Goal: Find specific page/section: Find specific page/section

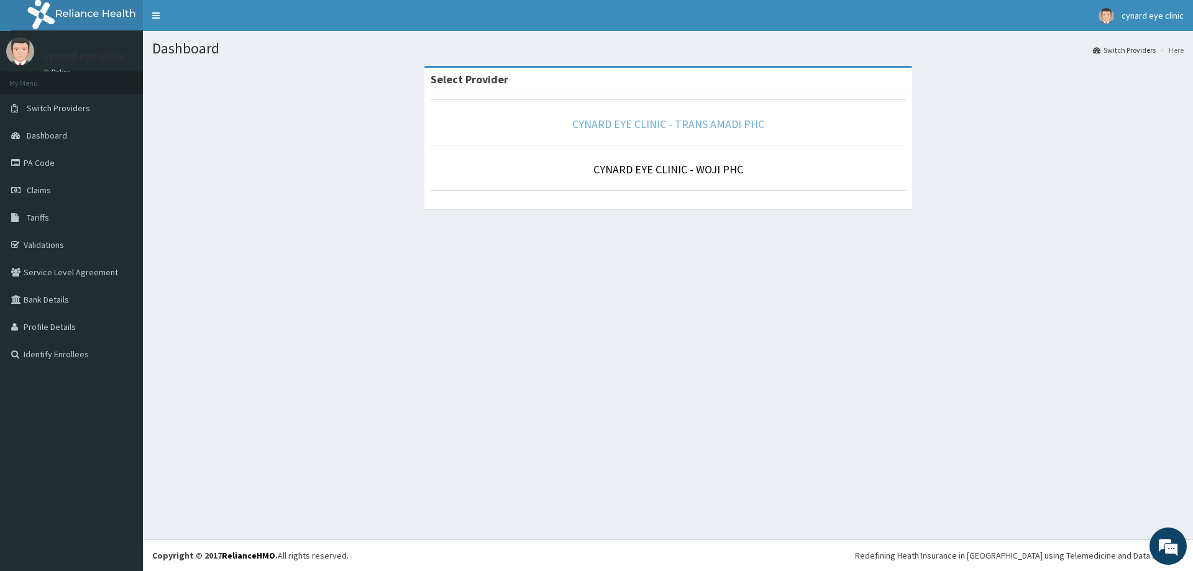
click at [629, 125] on link "CYNARD EYE CLINIC - TRANS AMADI PHC" at bounding box center [668, 124] width 192 height 14
click at [665, 167] on link "CYNARD EYE CLINIC - WOJI PHC" at bounding box center [668, 169] width 150 height 14
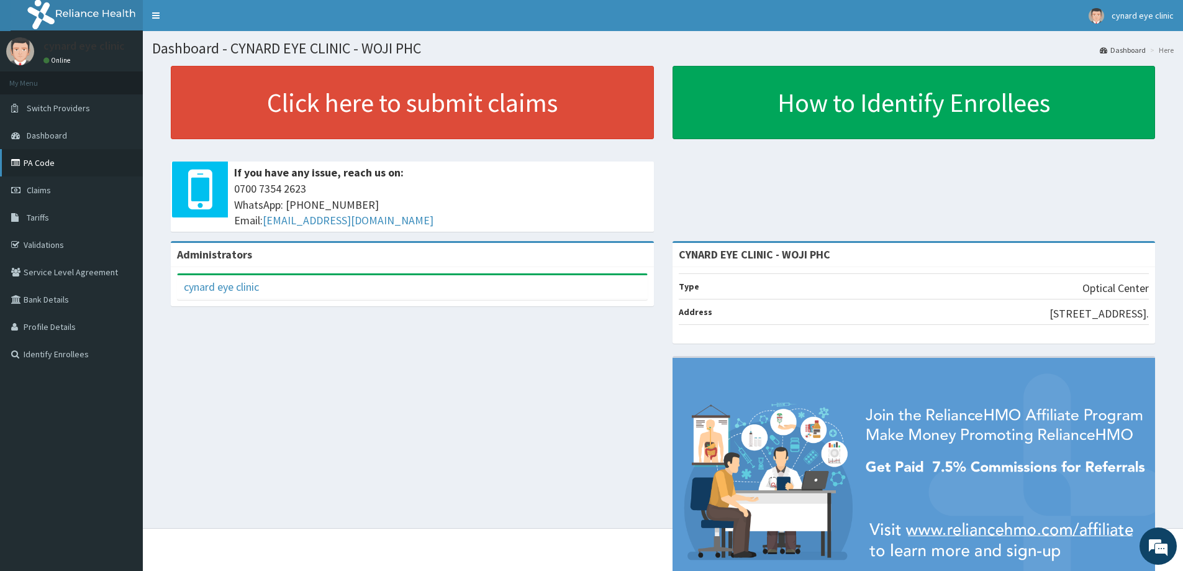
click at [39, 166] on link "PA Code" at bounding box center [71, 162] width 143 height 27
